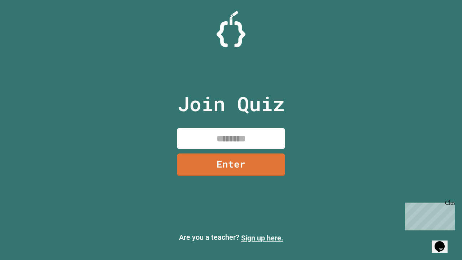
click at [262, 238] on link "Sign up here." at bounding box center [262, 237] width 42 height 9
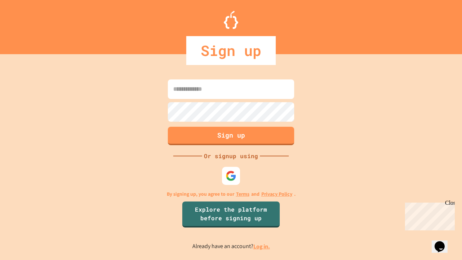
click at [262, 246] on link "Log in." at bounding box center [261, 246] width 17 height 8
